Goal: Task Accomplishment & Management: Manage account settings

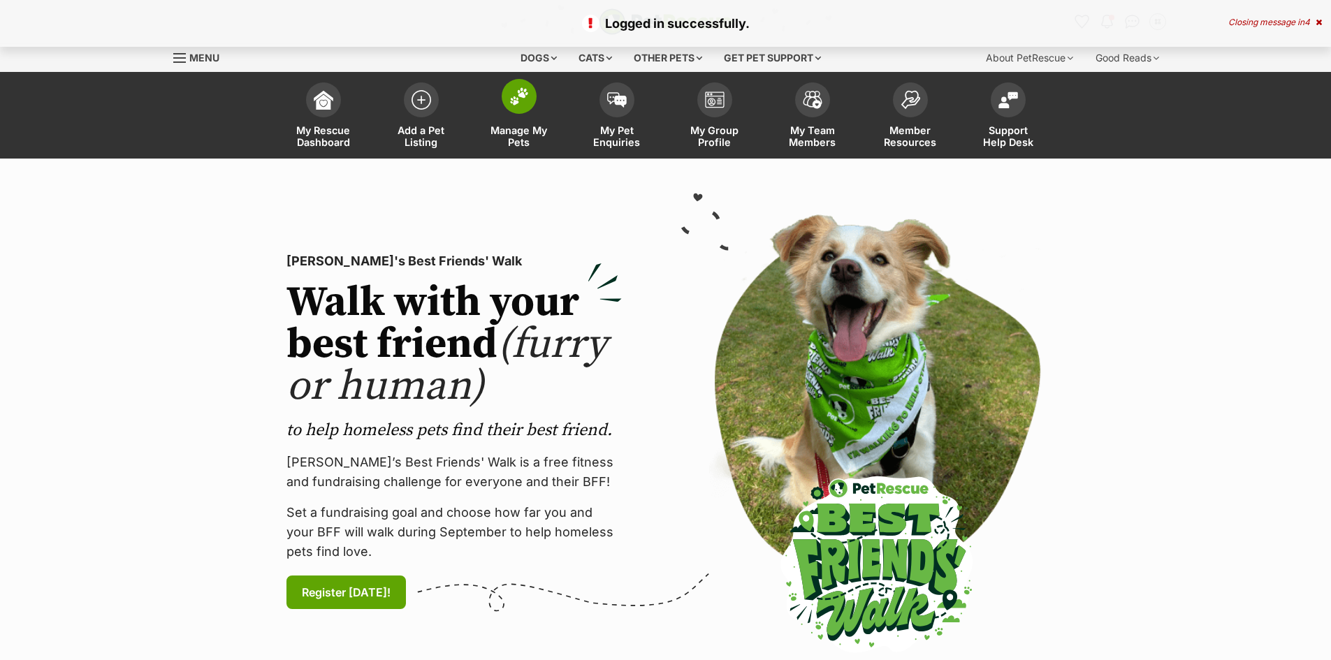
click at [518, 106] on span at bounding box center [519, 96] width 35 height 35
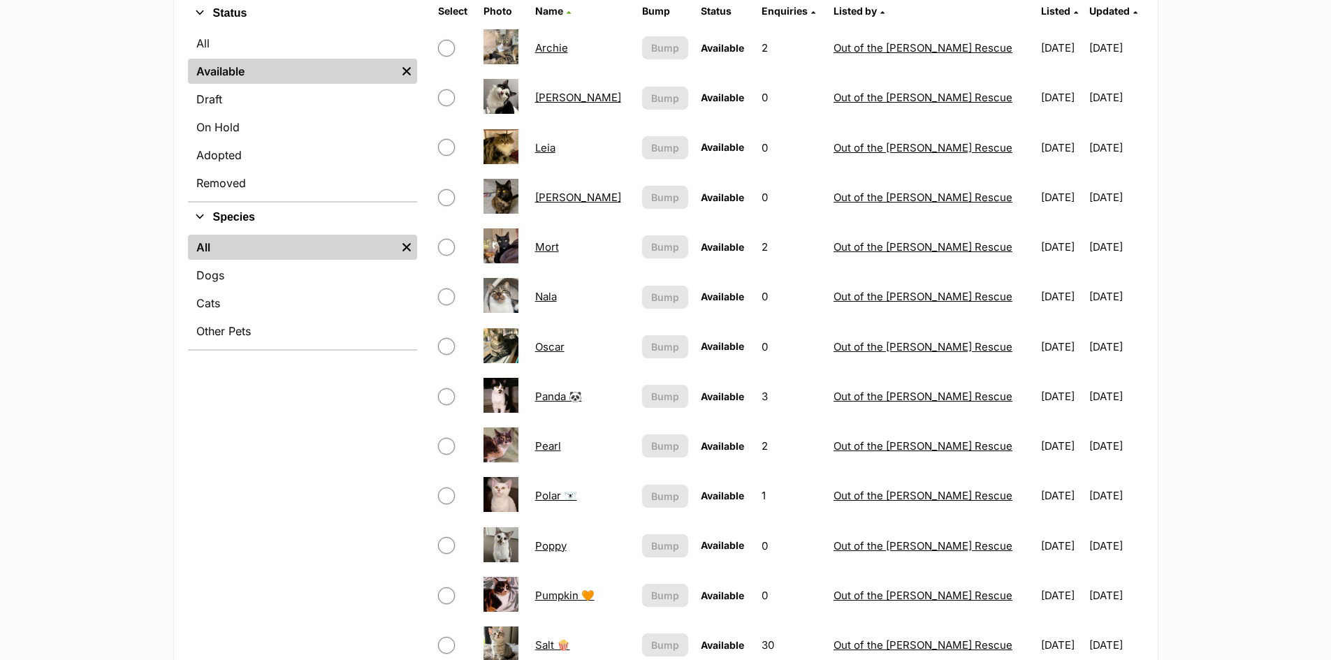
scroll to position [70, 0]
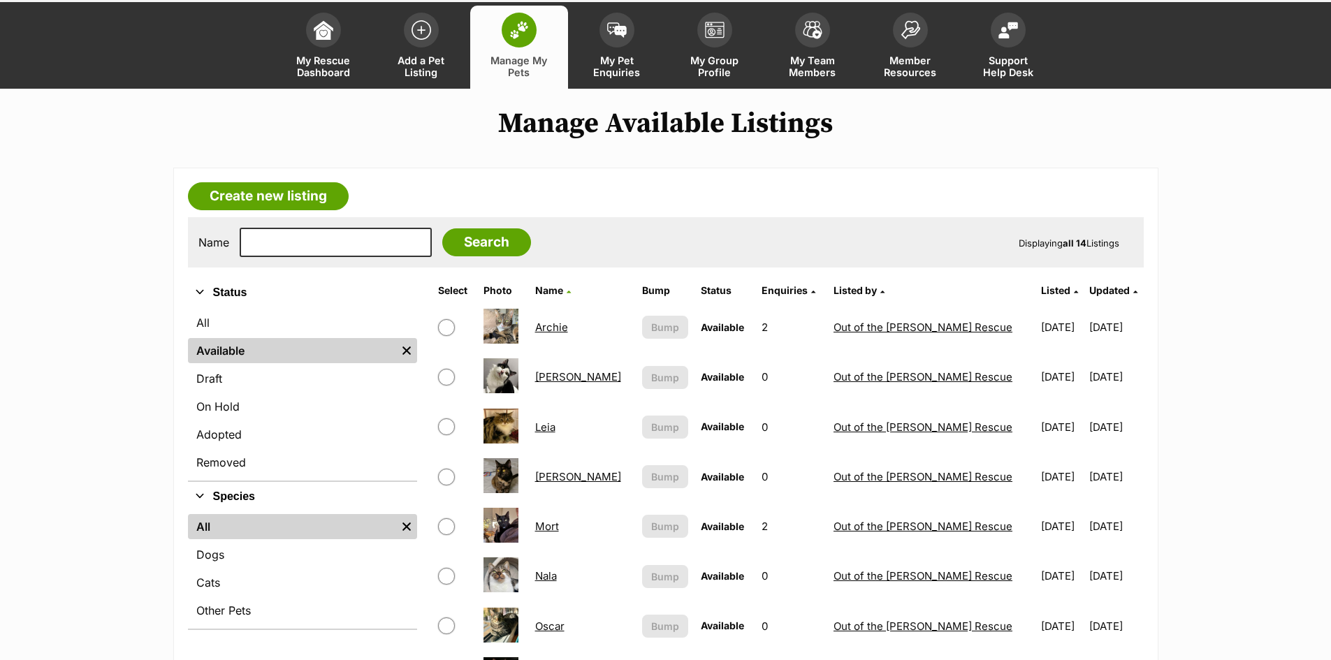
click at [1041, 286] on span "Listed" at bounding box center [1055, 290] width 29 height 12
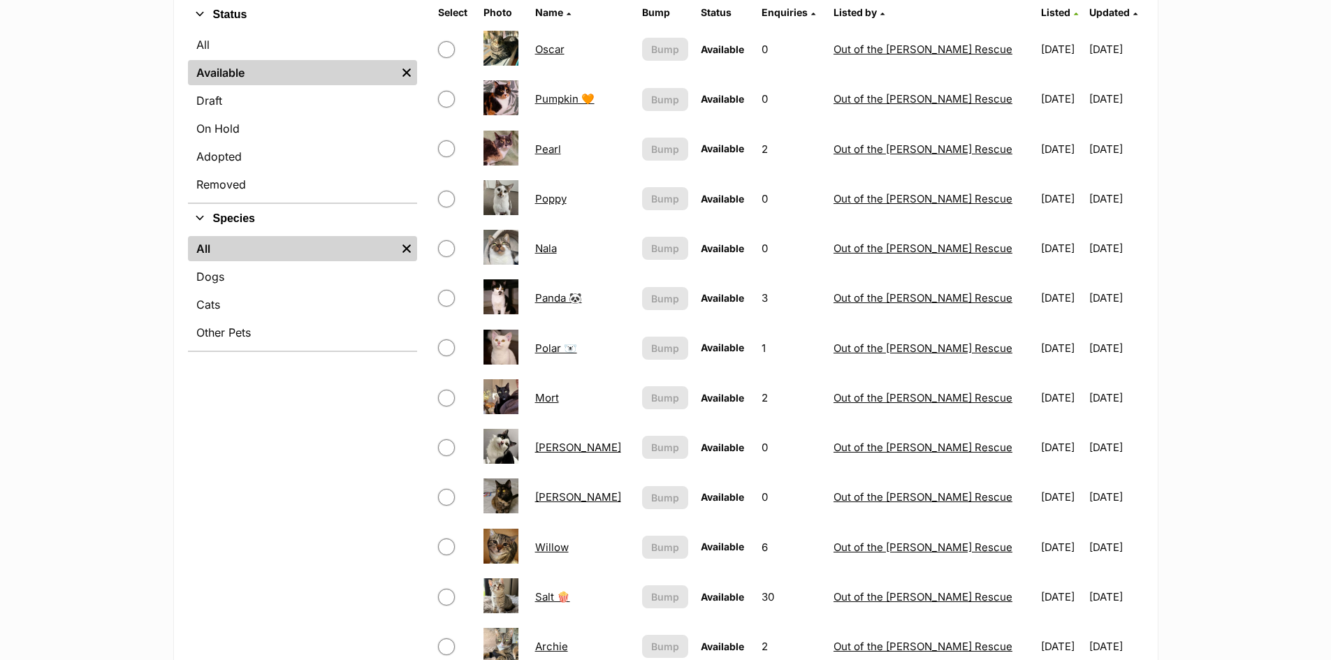
scroll to position [349, 0]
click at [559, 596] on link "Salt 🍿" at bounding box center [552, 595] width 35 height 13
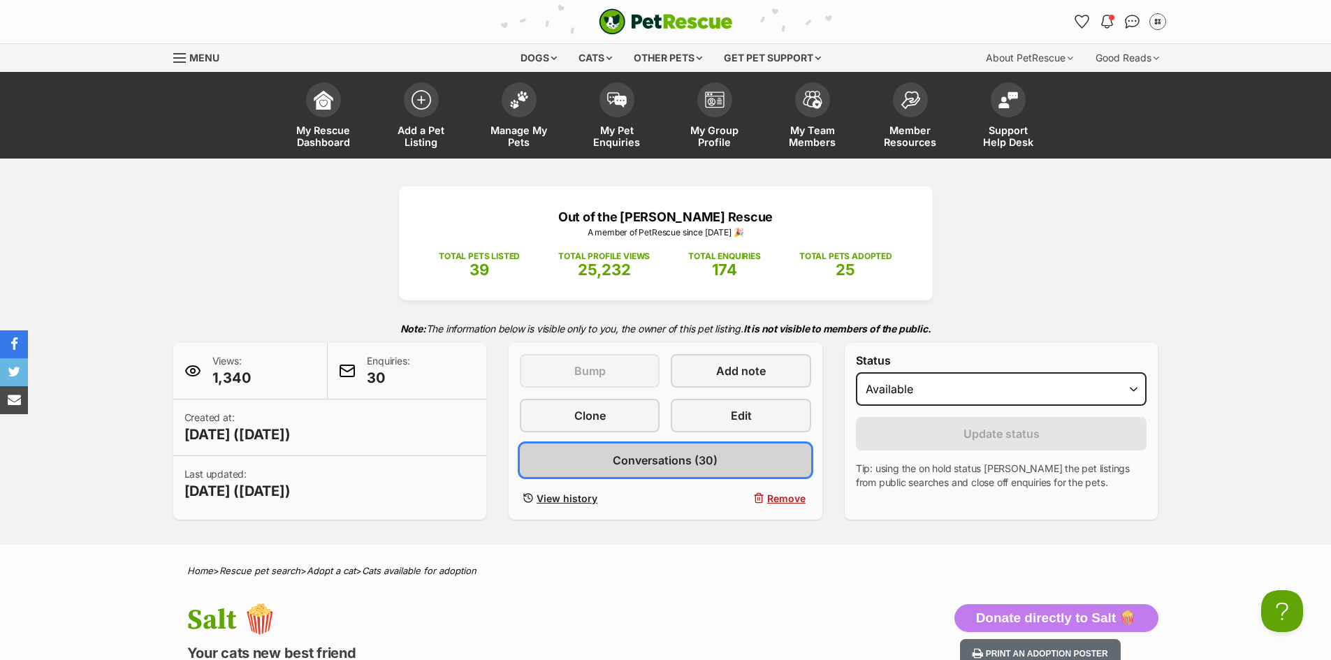
click at [671, 463] on span "Conversations (30)" at bounding box center [665, 460] width 105 height 17
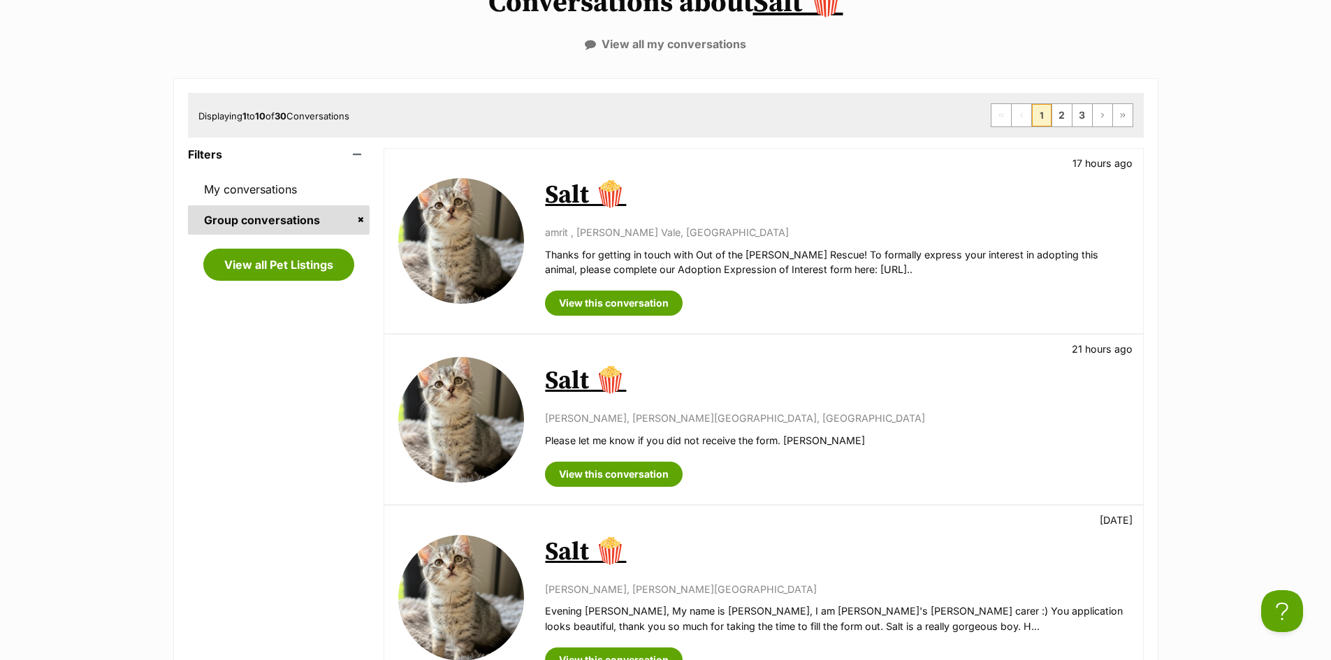
scroll to position [210, 0]
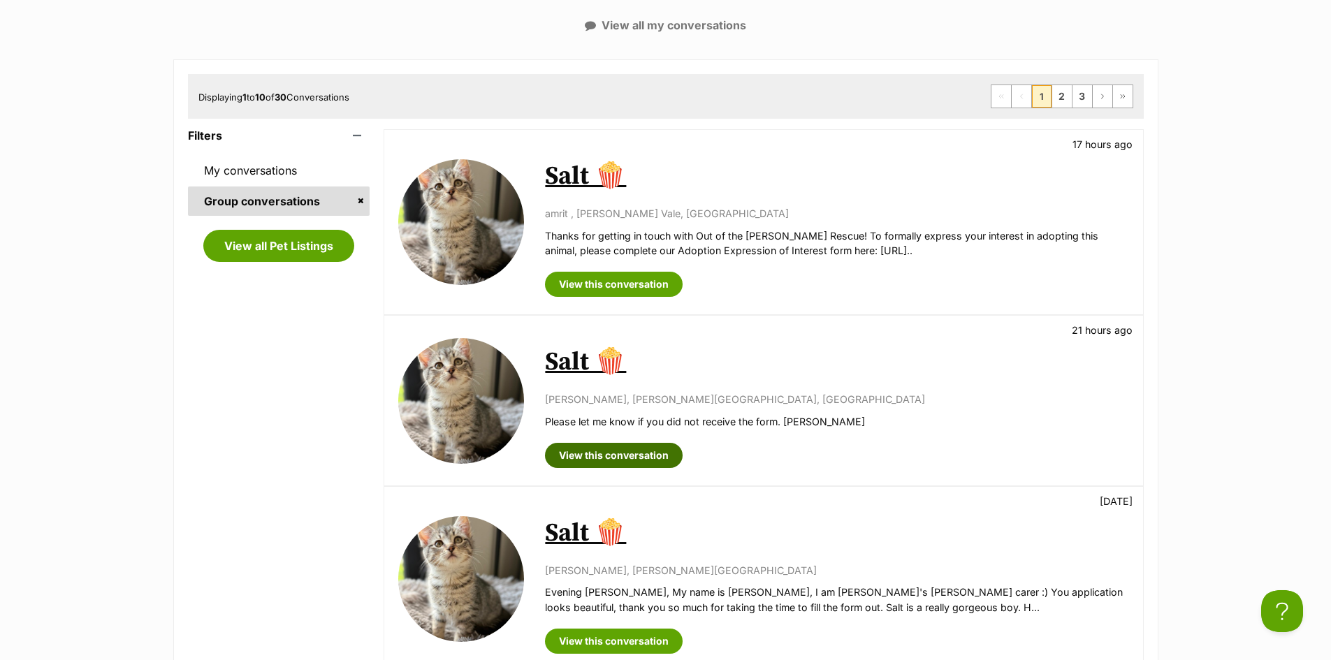
click at [608, 459] on link "View this conversation" at bounding box center [614, 455] width 138 height 25
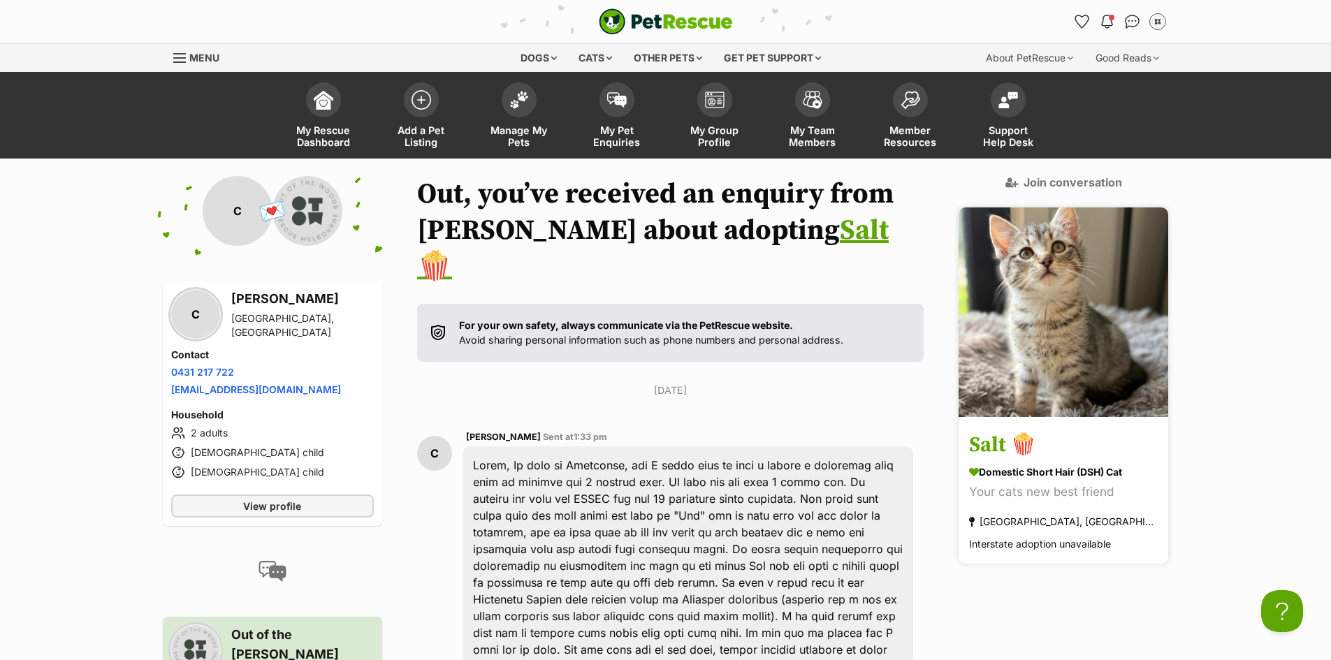
click at [1075, 464] on section "Domestic Short Hair (DSH) Cat Your cats new best friend Coburg, VIC Interstate …" at bounding box center [1063, 508] width 189 height 89
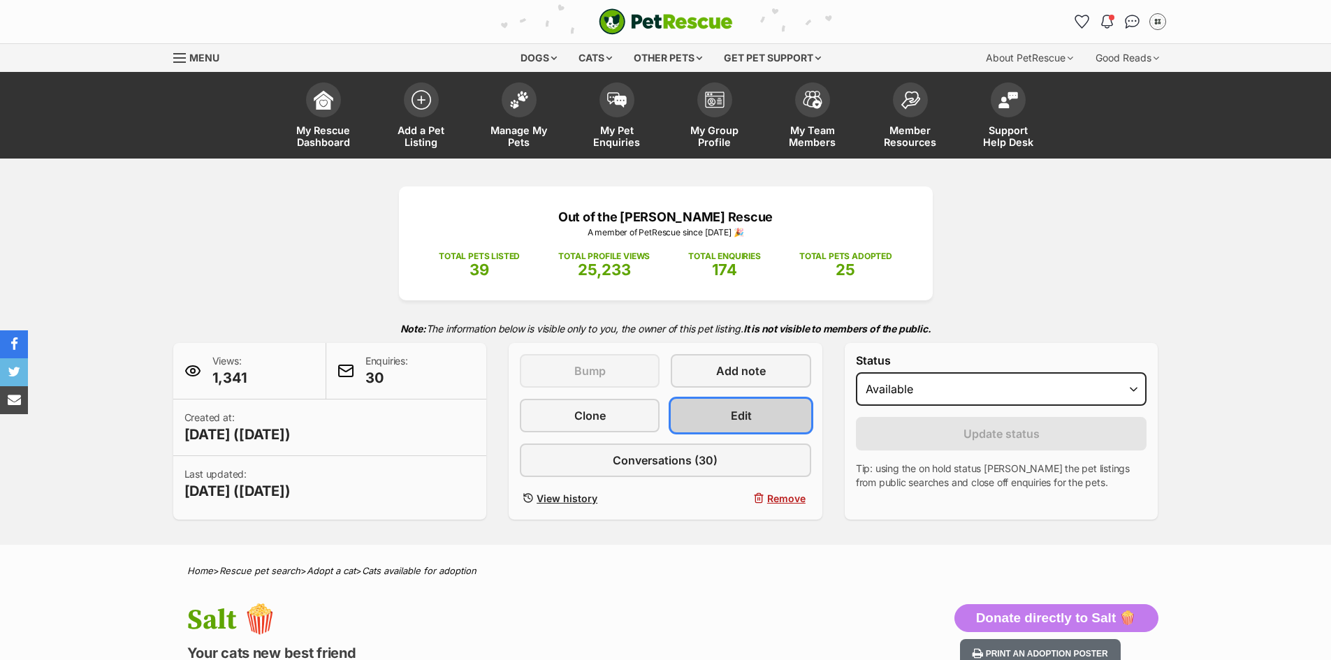
click at [761, 409] on link "Edit" at bounding box center [741, 416] width 140 height 34
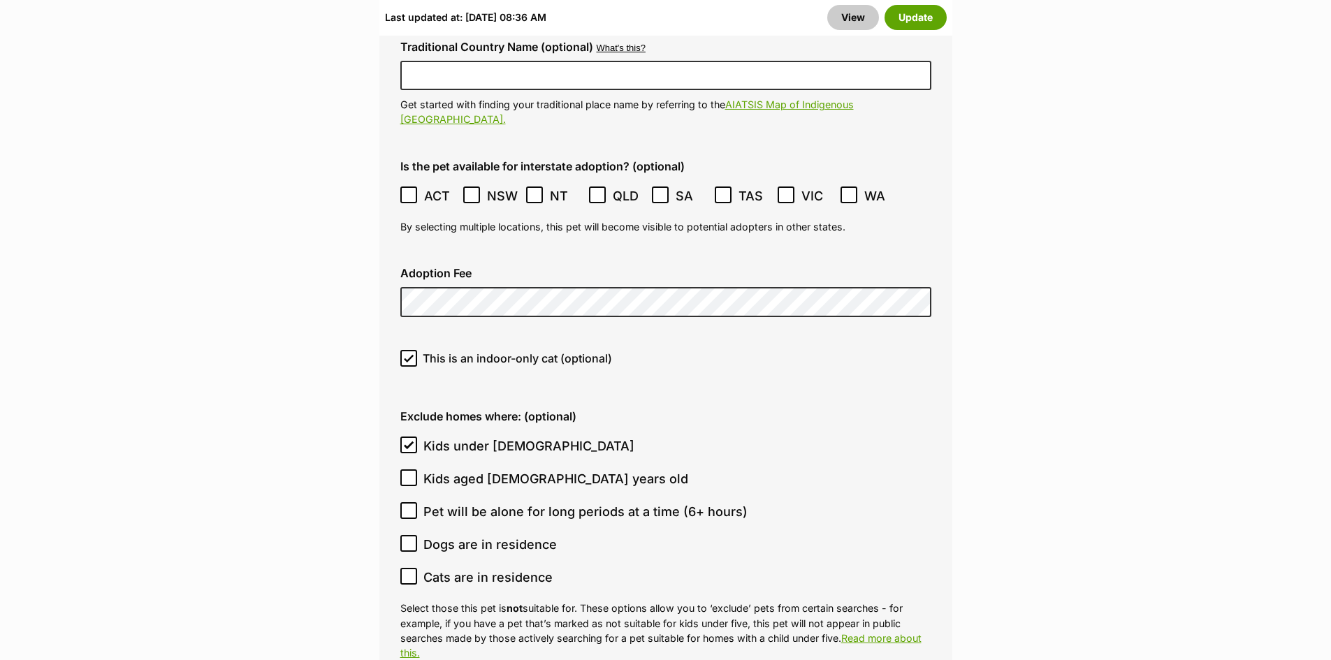
scroll to position [3981, 0]
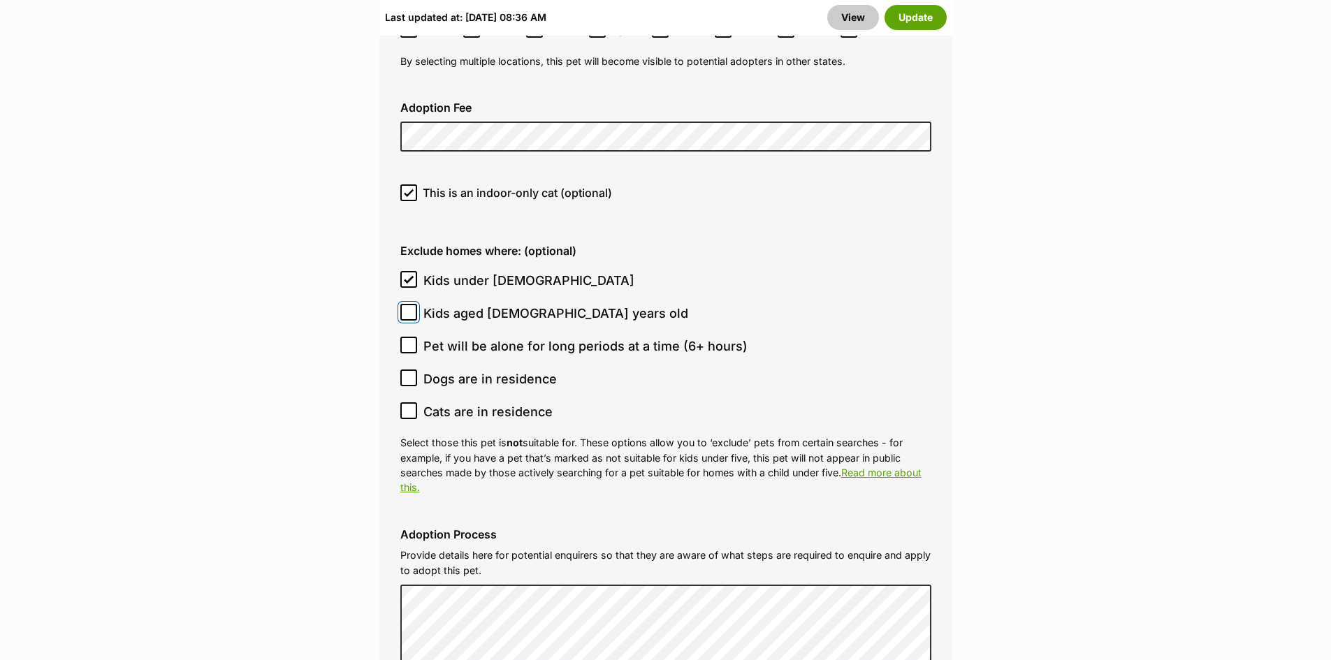
drag, startPoint x: 411, startPoint y: 257, endPoint x: 410, endPoint y: 265, distance: 8.5
click at [410, 304] on span at bounding box center [408, 313] width 17 height 19
click at [410, 304] on input "Kids aged 6-12 years old" at bounding box center [408, 312] width 17 height 17
checkbox input "true"
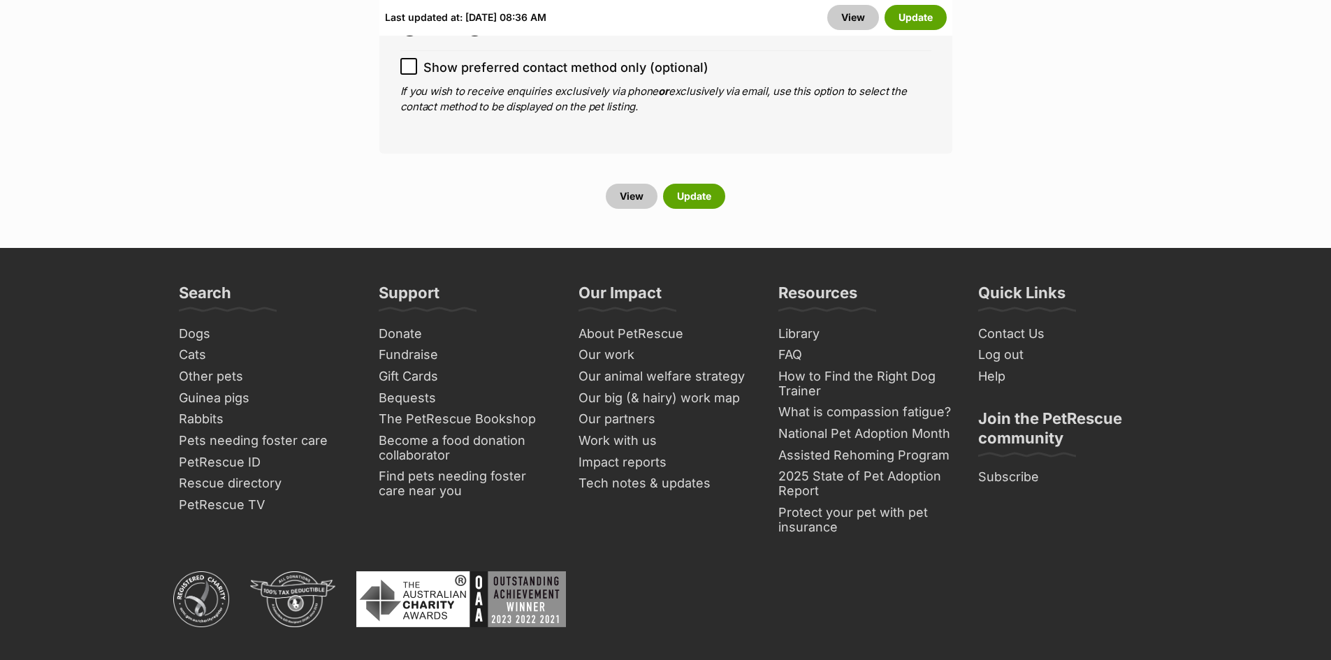
scroll to position [6077, 0]
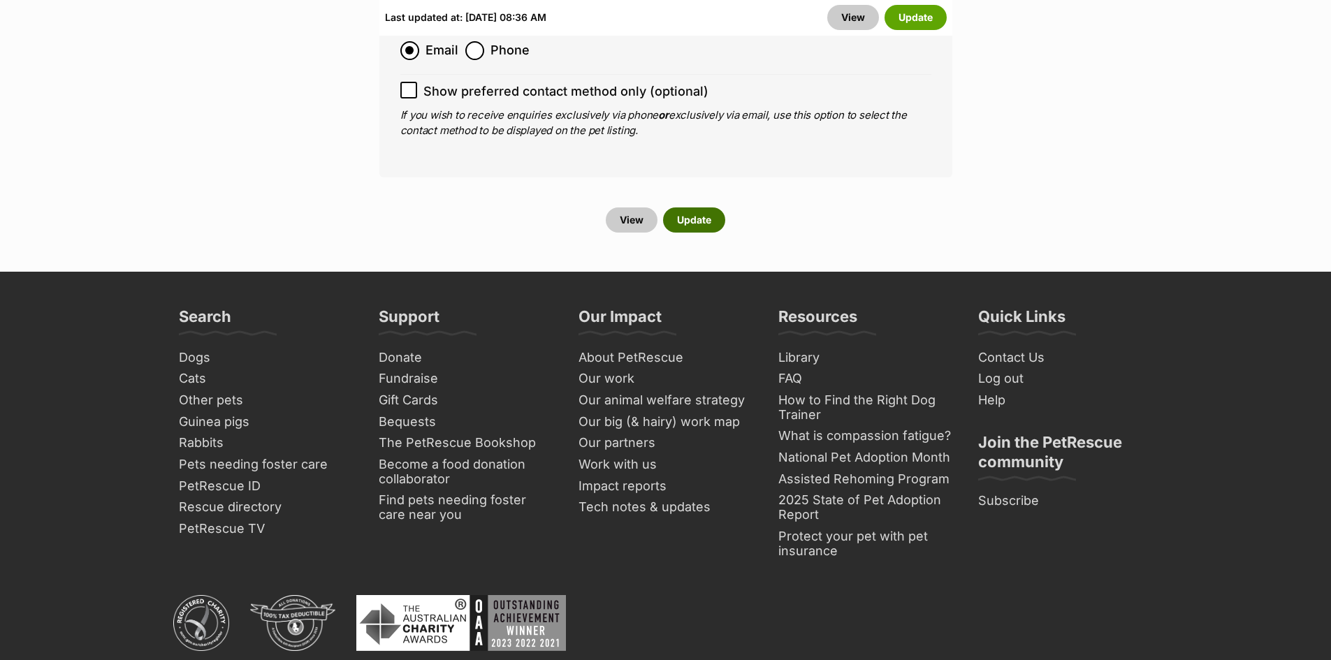
click at [716, 207] on button "Update" at bounding box center [694, 219] width 62 height 25
